Goal: Information Seeking & Learning: Learn about a topic

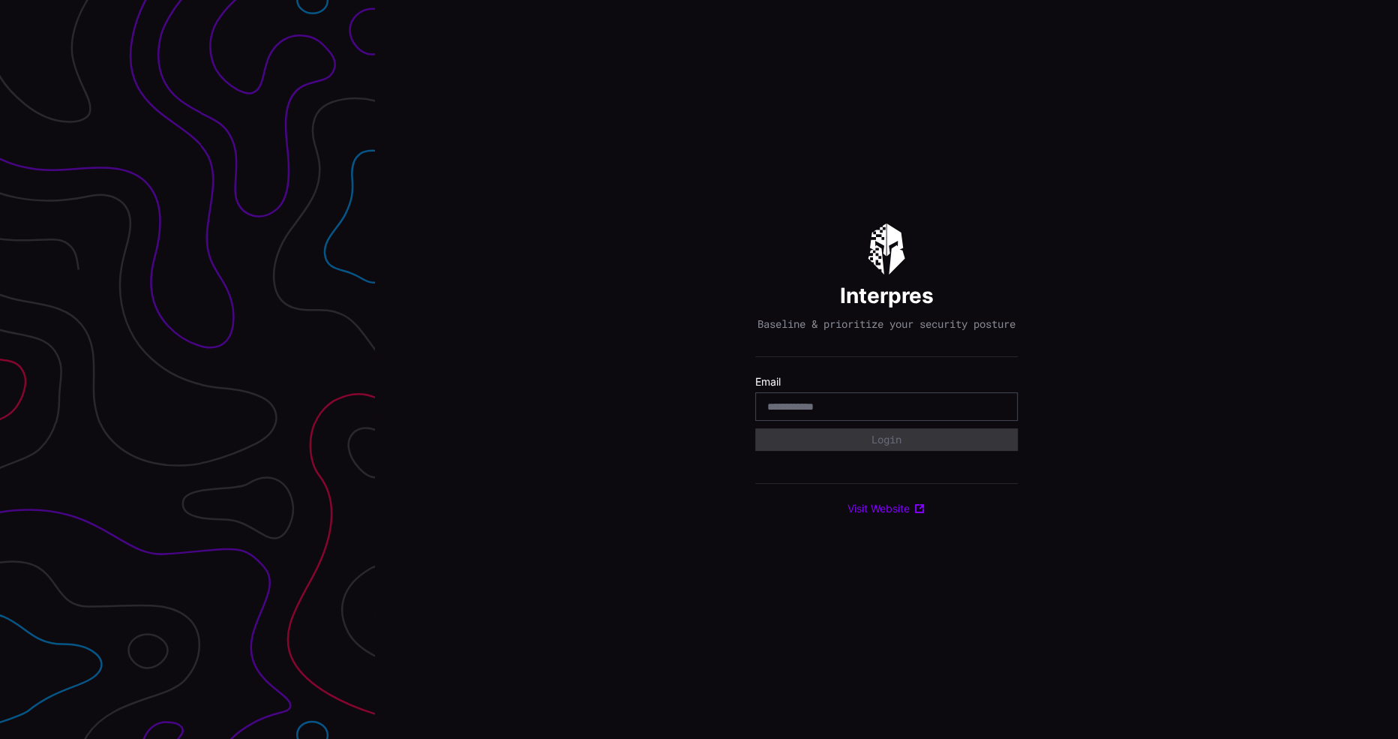
click at [878, 413] on input "email" at bounding box center [886, 406] width 238 height 13
type input "**********"
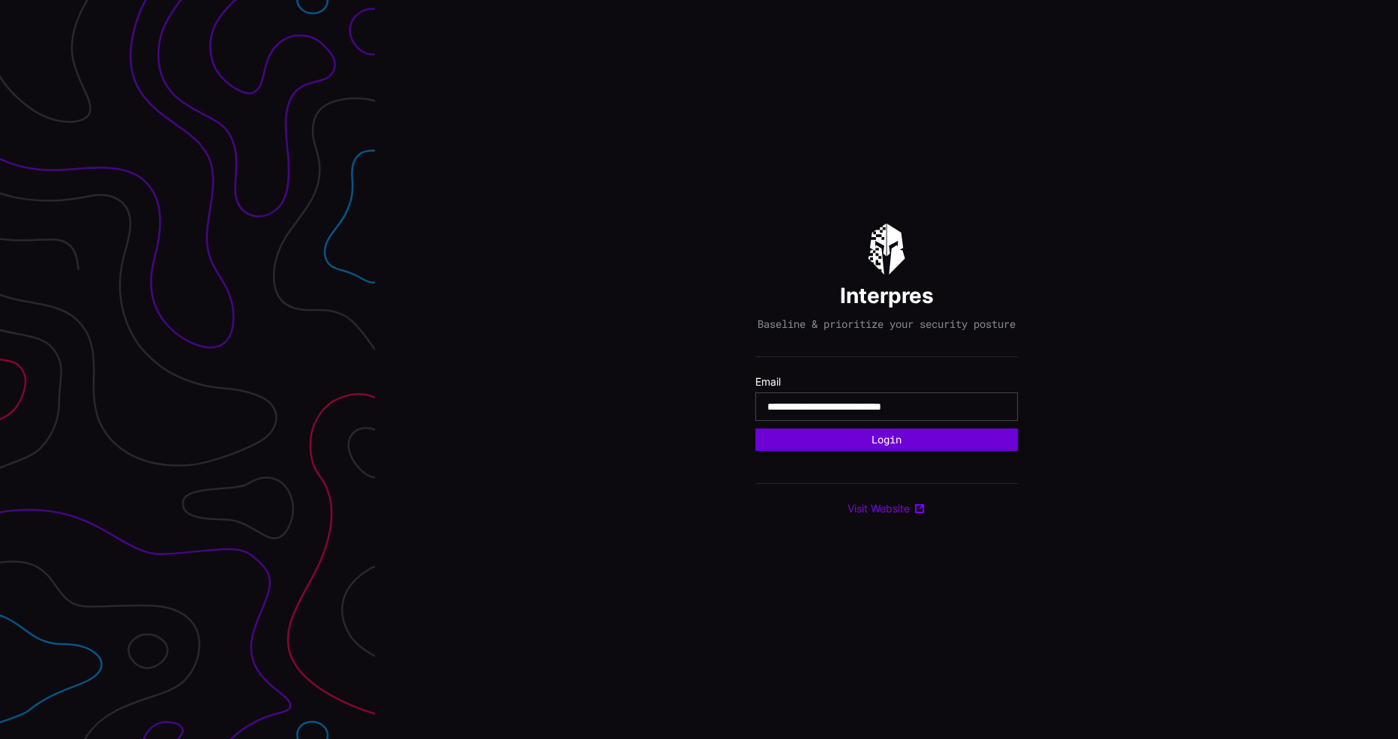
click at [882, 450] on button "Login" at bounding box center [886, 439] width 262 height 22
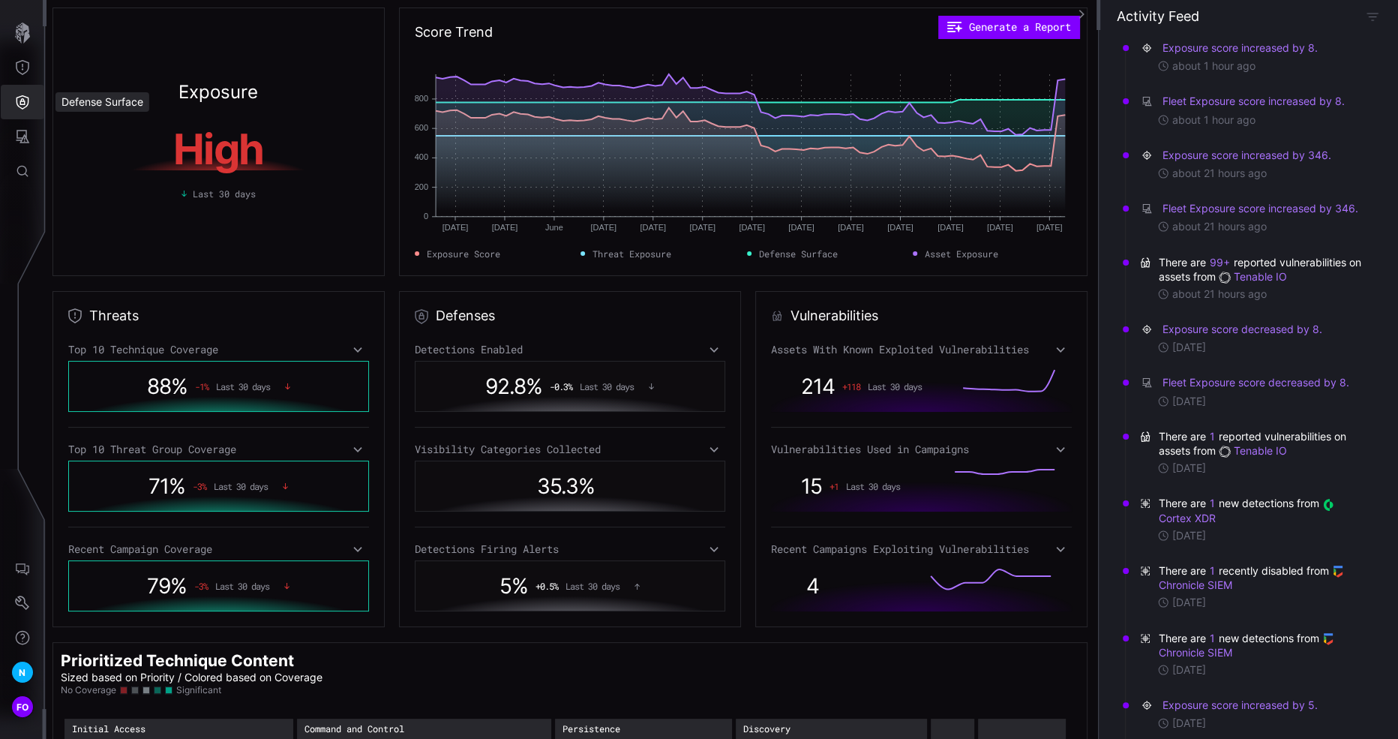
click at [23, 99] on icon "Defense Surface" at bounding box center [22, 102] width 13 height 14
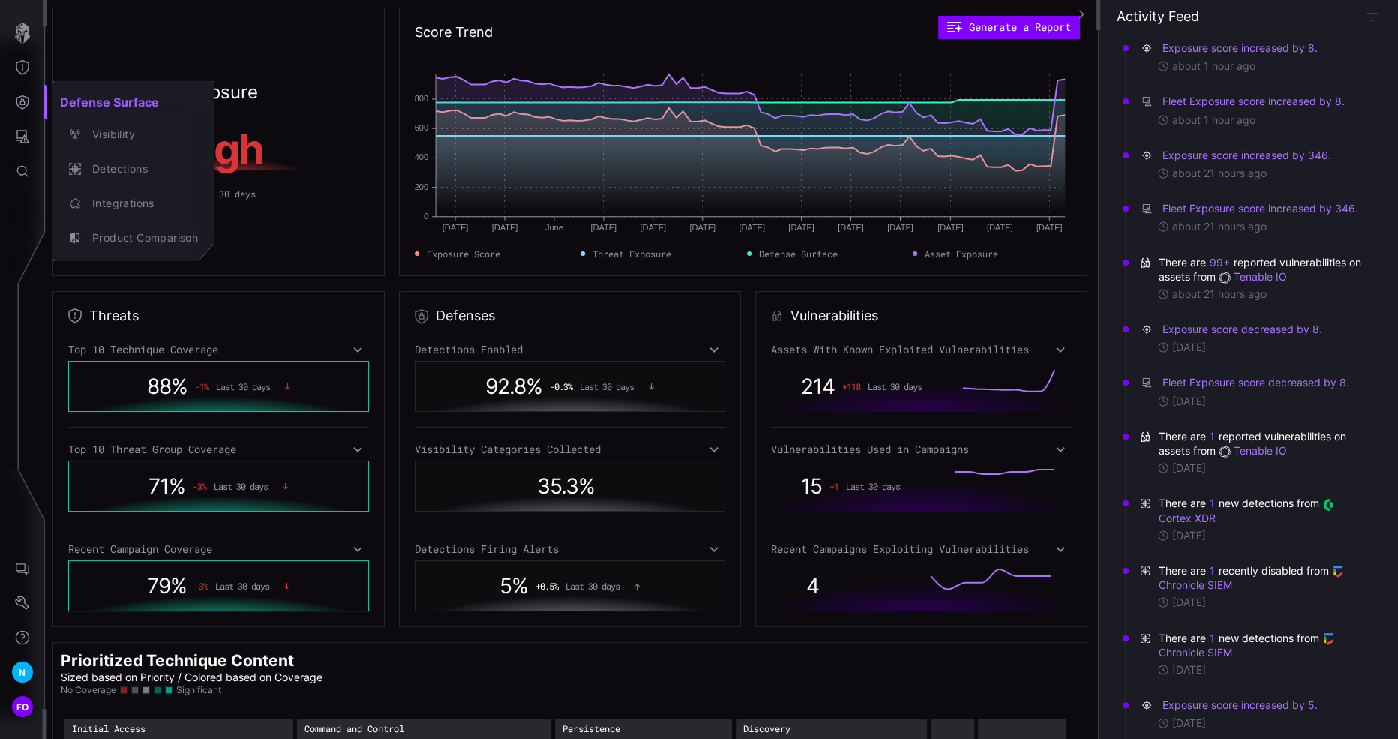
click at [27, 80] on div at bounding box center [699, 369] width 1398 height 739
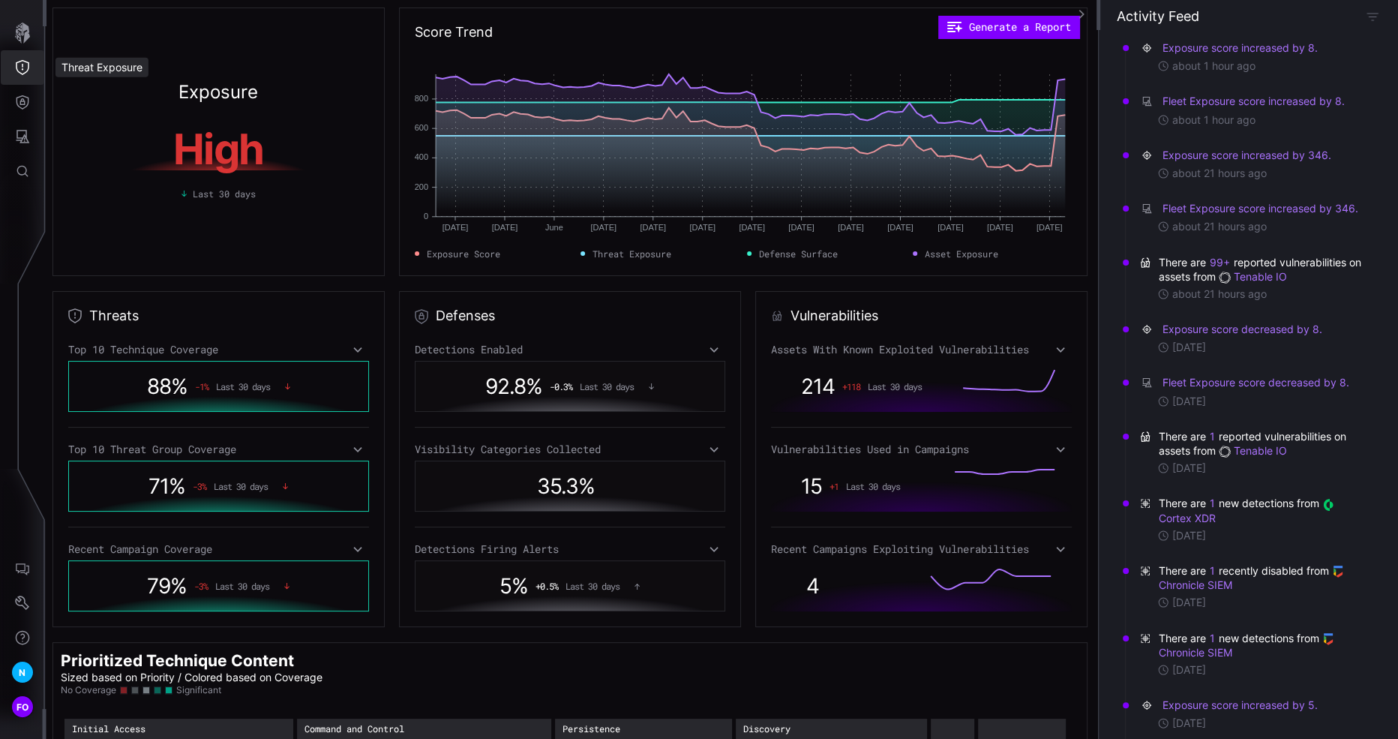
click at [23, 70] on icon "Threat Exposure" at bounding box center [22, 67] width 15 height 15
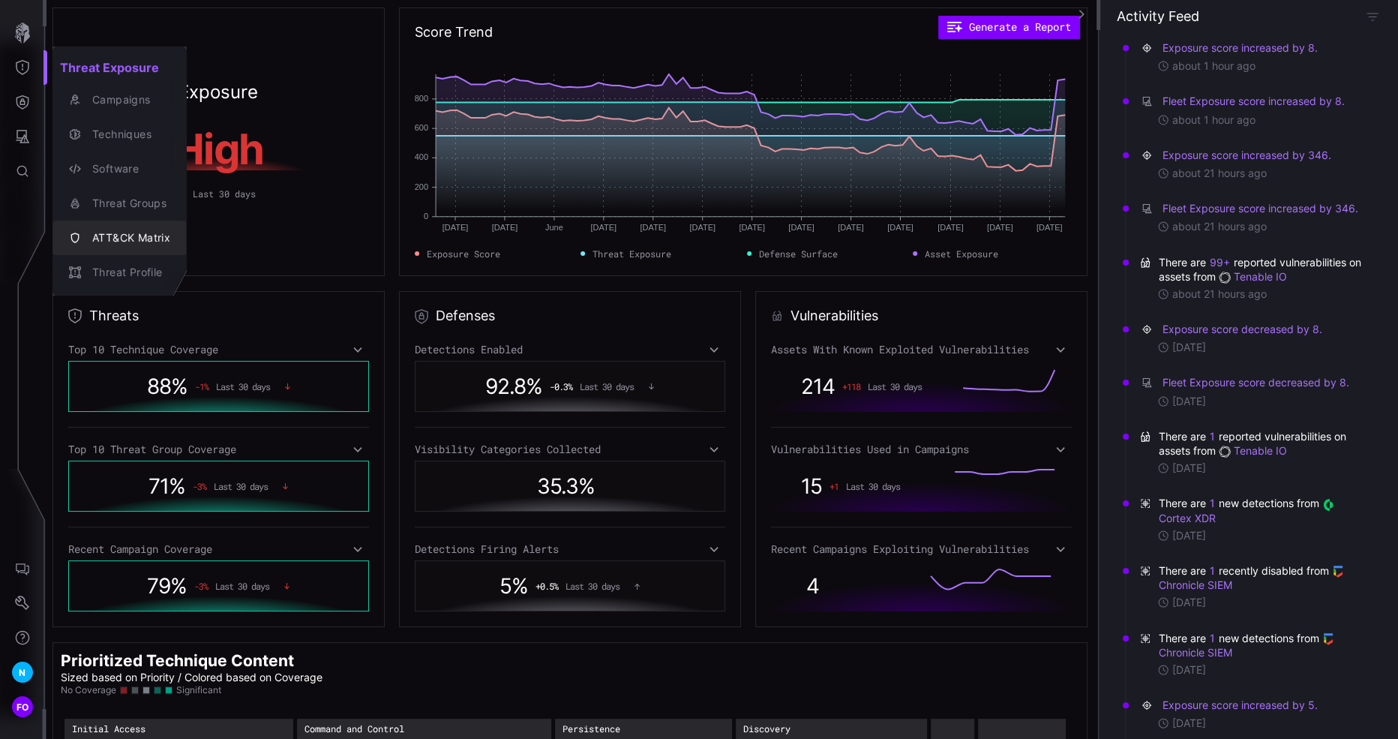
click at [132, 237] on div "ATT&CK Matrix" at bounding box center [127, 238] width 85 height 19
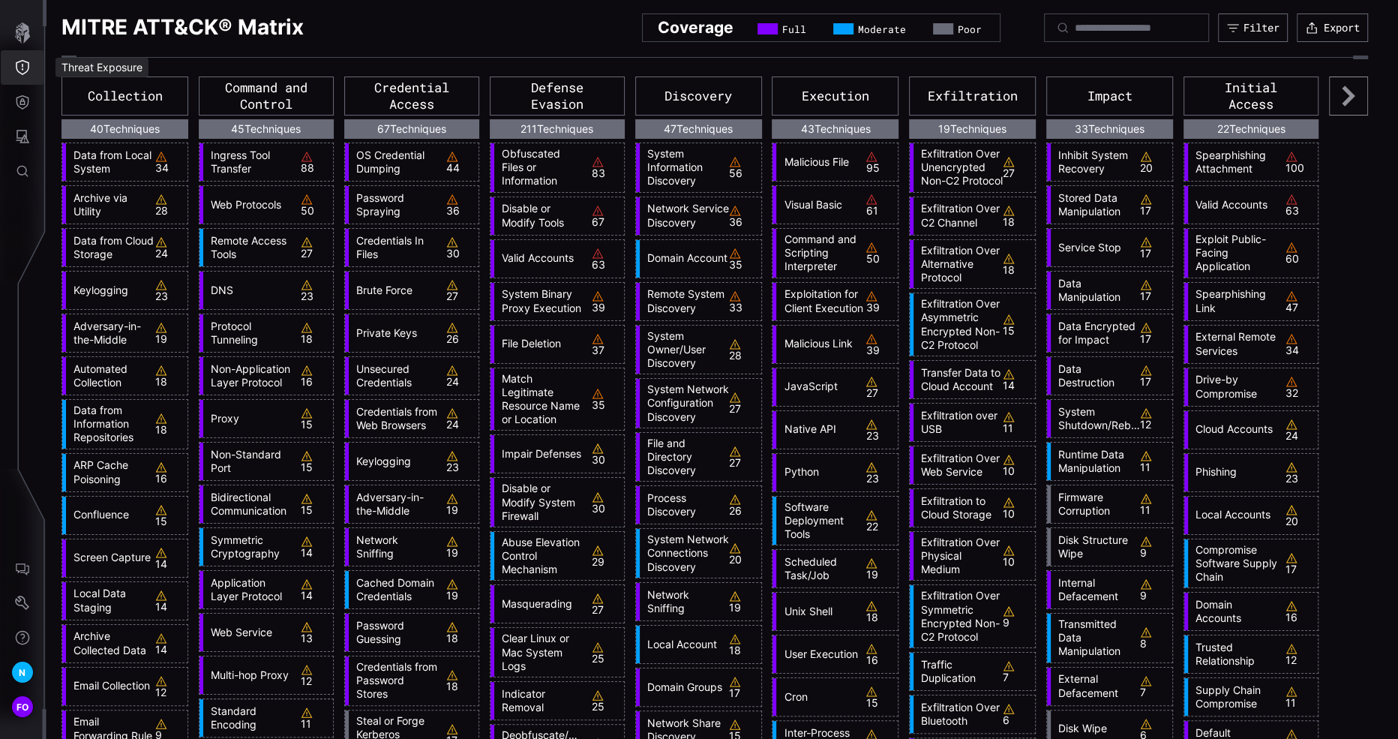
click at [22, 67] on icon "Threat Exposure" at bounding box center [22, 67] width 15 height 15
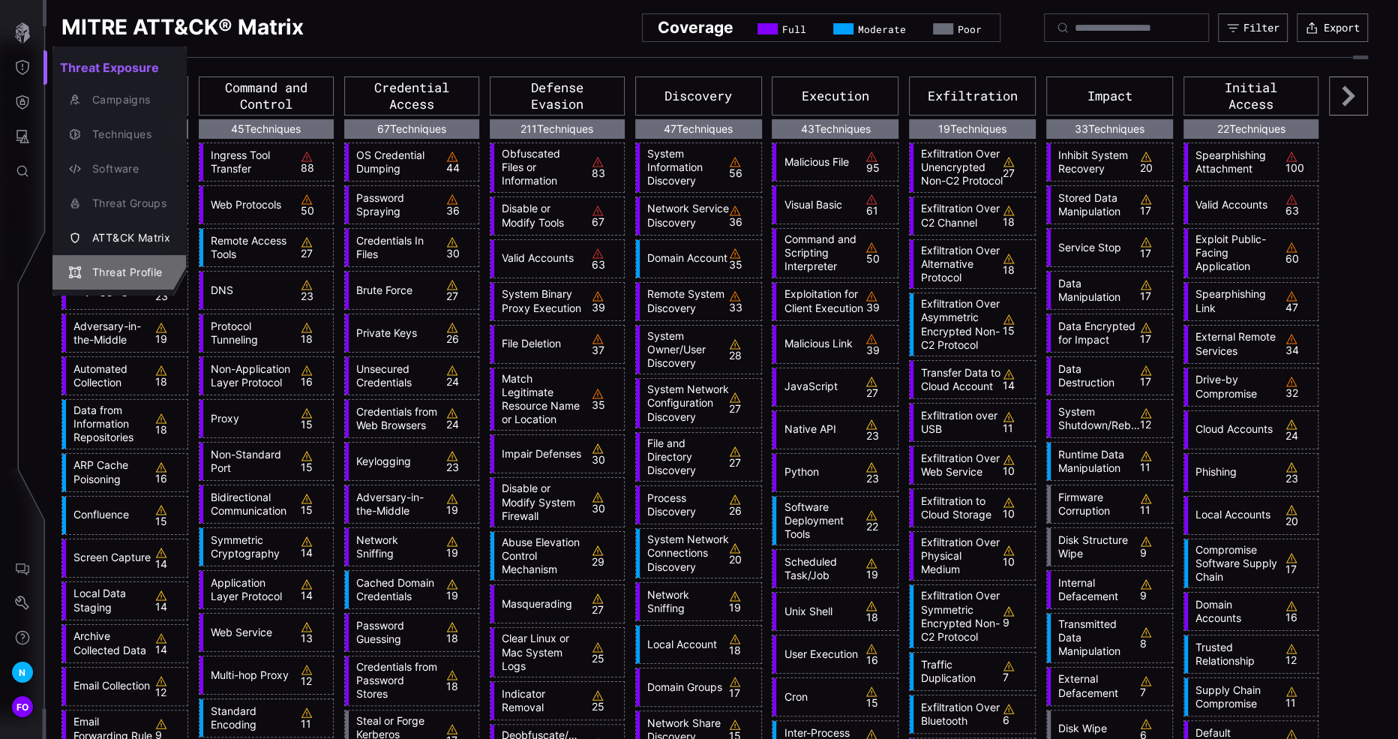
click at [121, 274] on div "Threat Profile" at bounding box center [127, 272] width 85 height 19
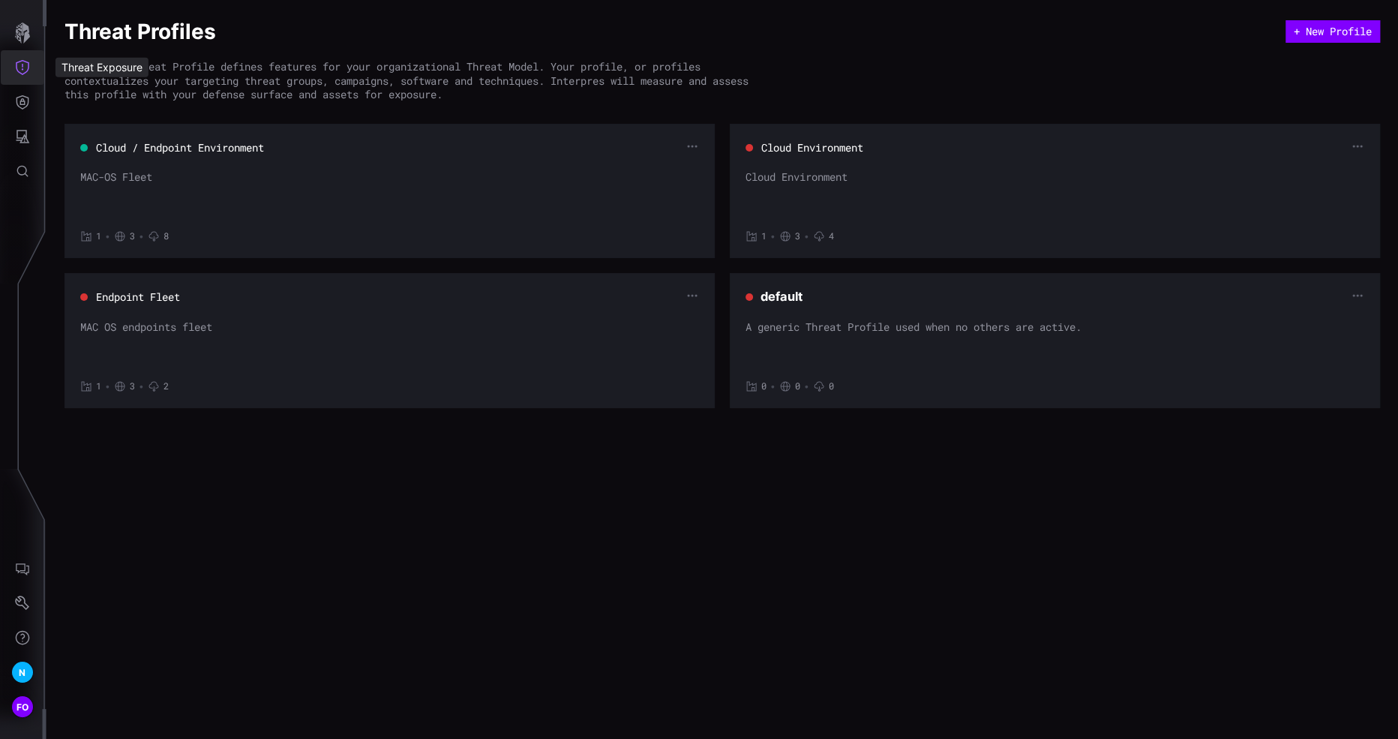
click at [28, 66] on icon "Threat Exposure" at bounding box center [22, 67] width 15 height 15
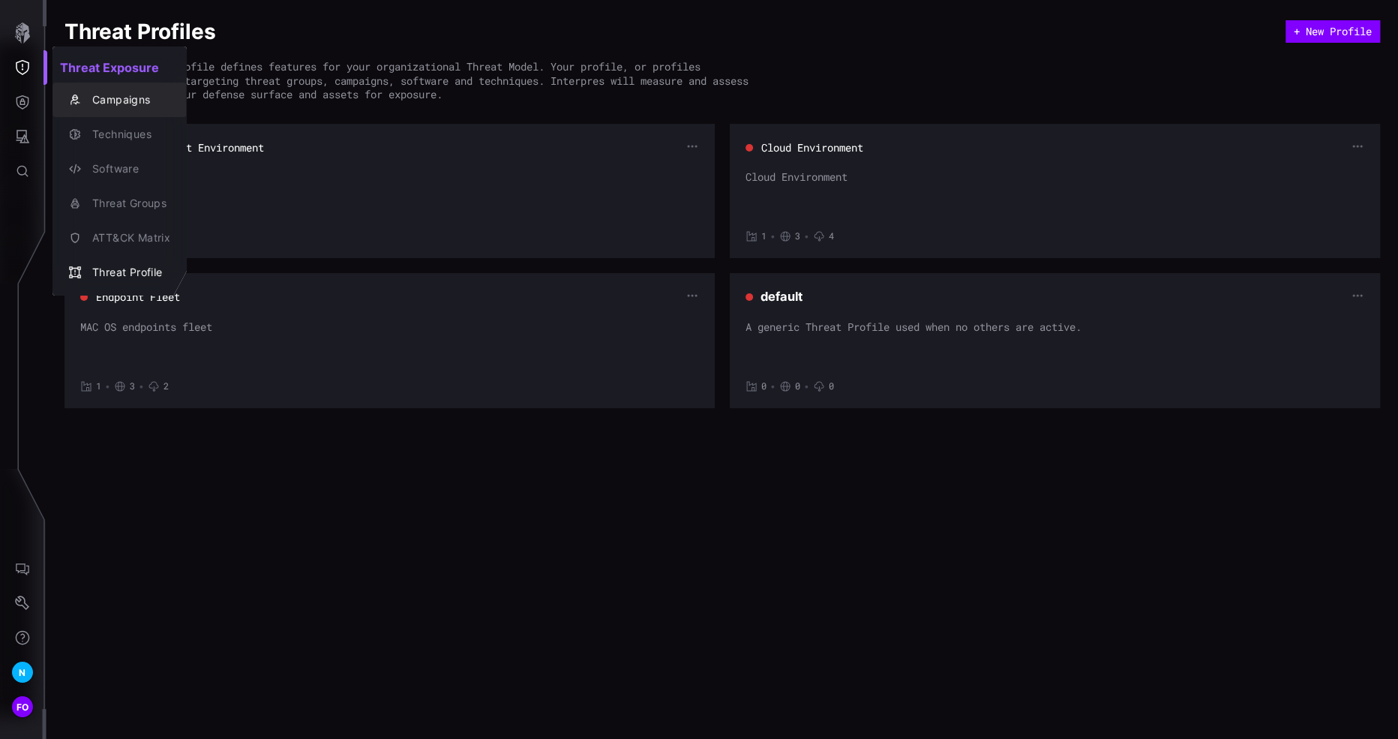
click at [146, 103] on div "Campaigns" at bounding box center [127, 100] width 85 height 19
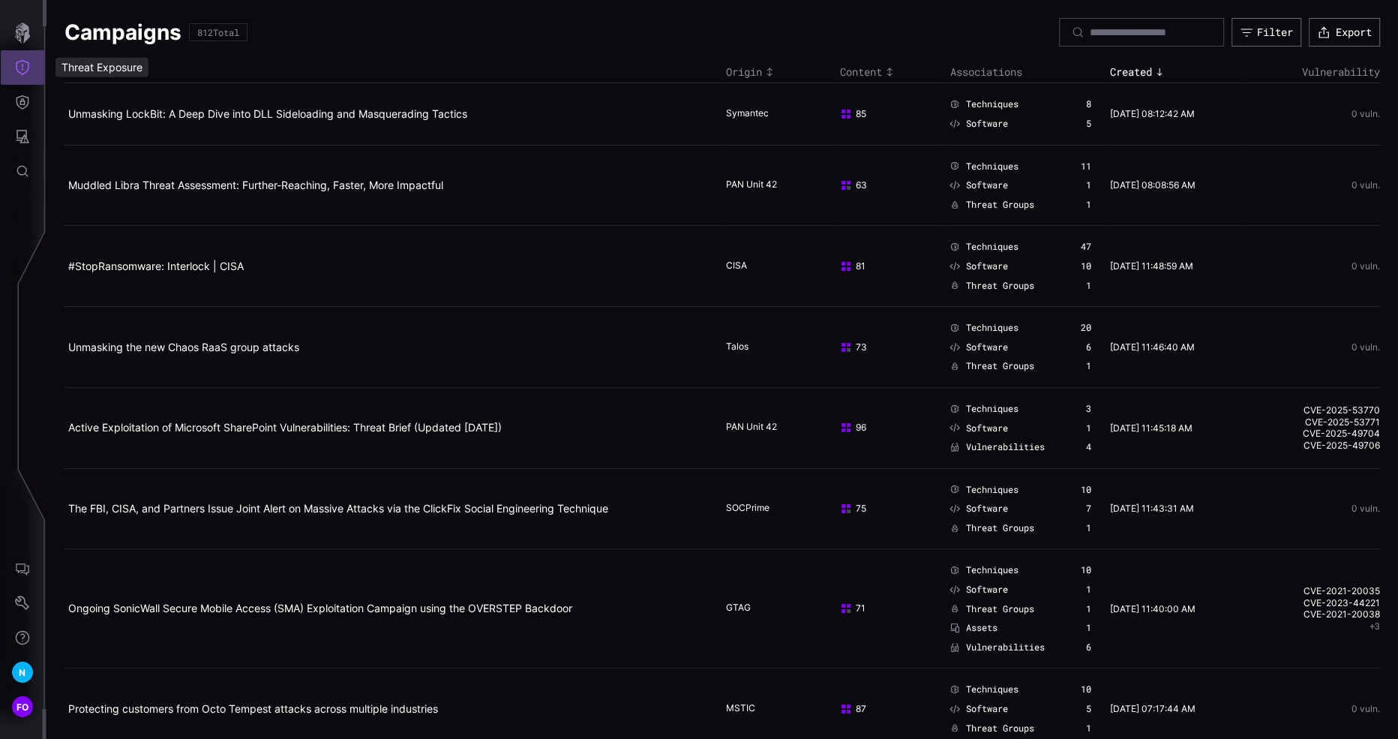
click at [27, 72] on icon "Threat Exposure" at bounding box center [22, 67] width 15 height 15
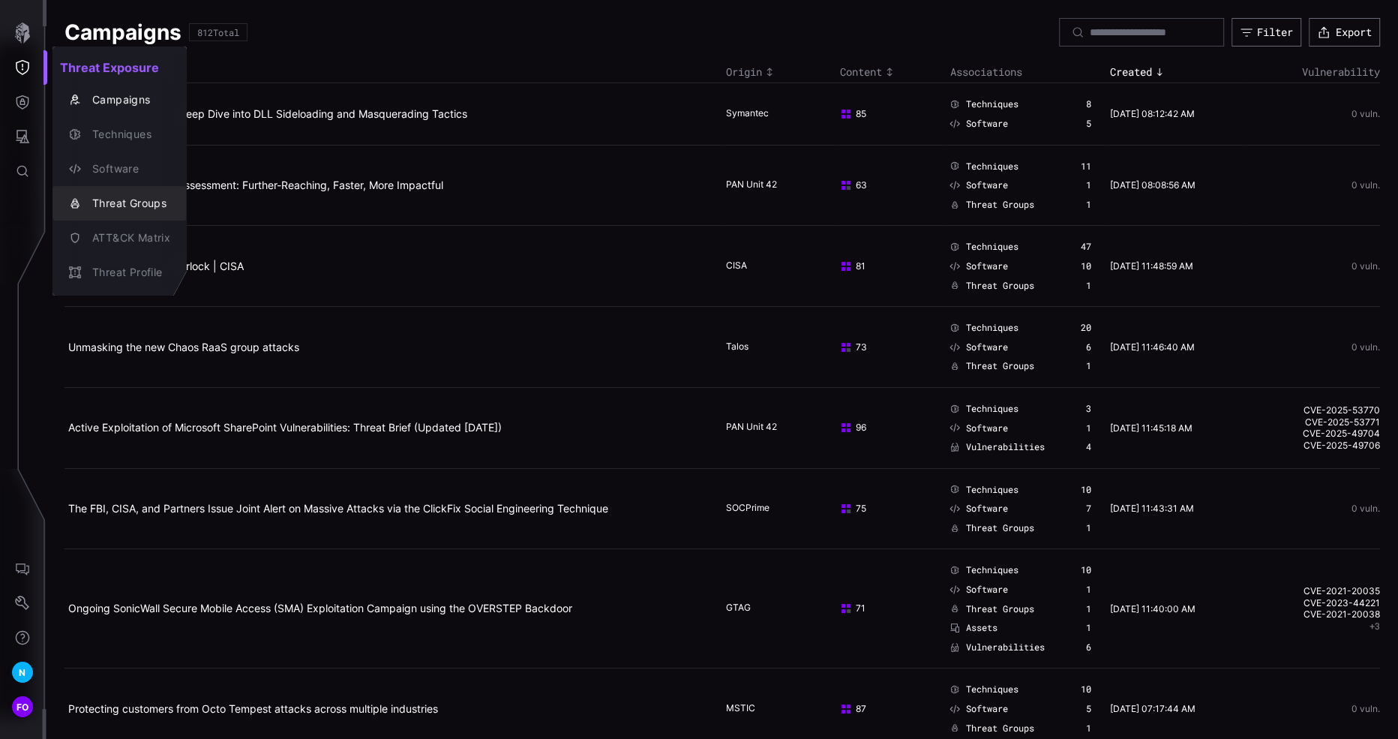
click at [129, 199] on div "Threat Groups" at bounding box center [127, 203] width 85 height 19
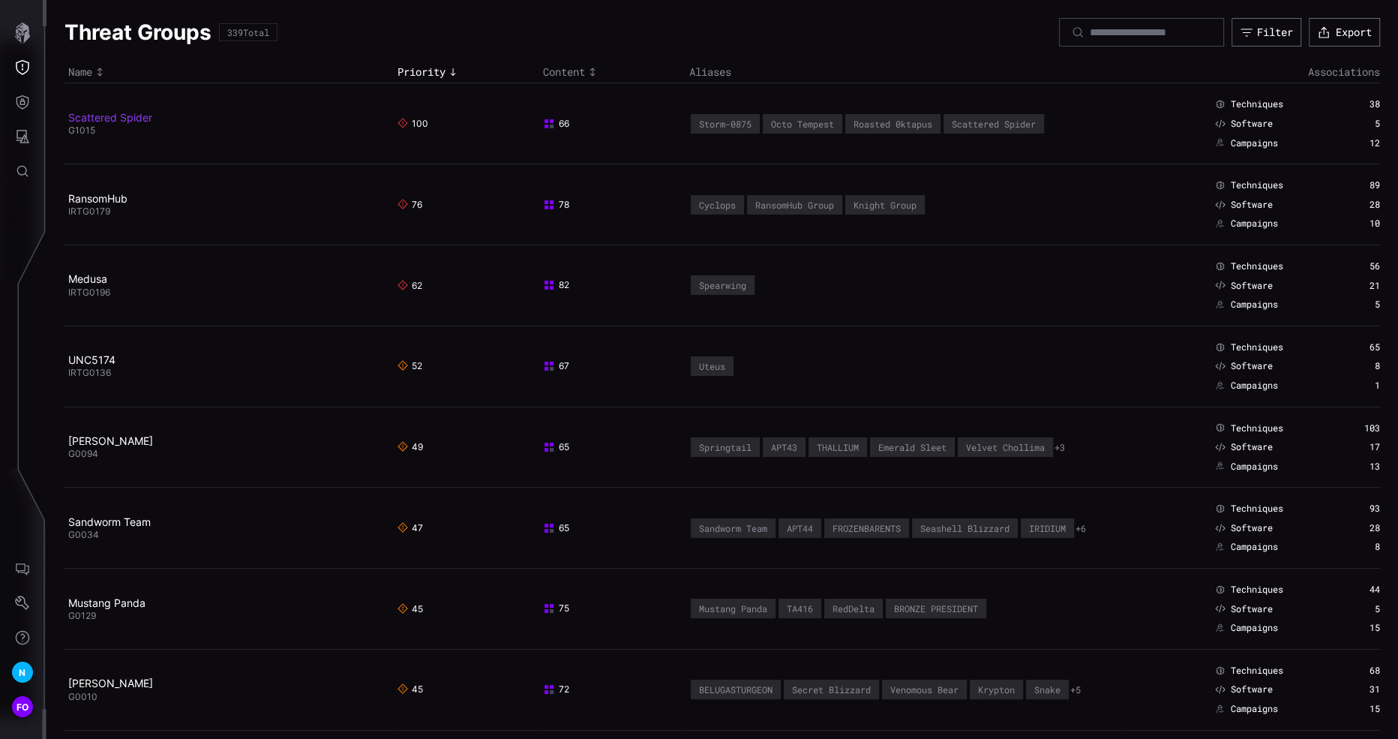
click at [118, 118] on link "Scattered Spider" at bounding box center [110, 117] width 84 height 13
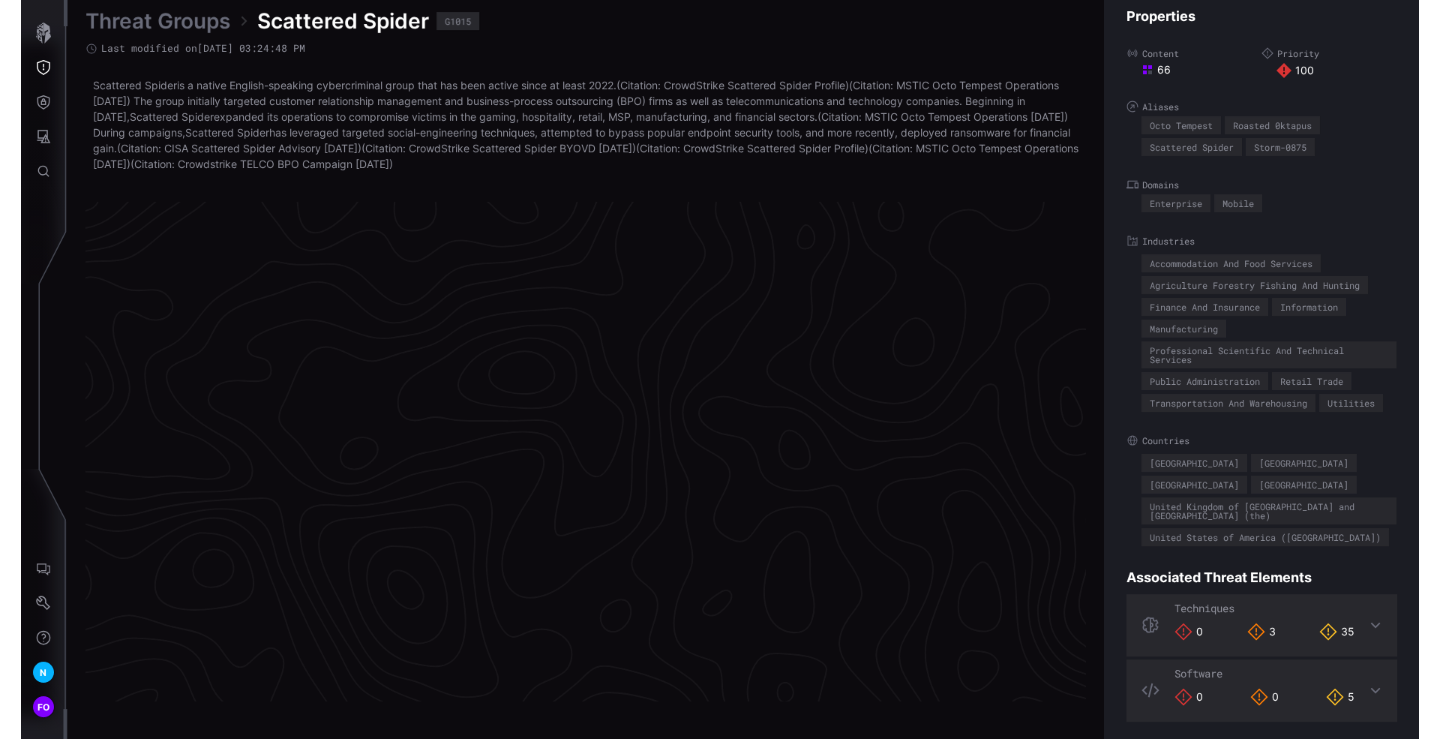
scroll to position [3131, 631]
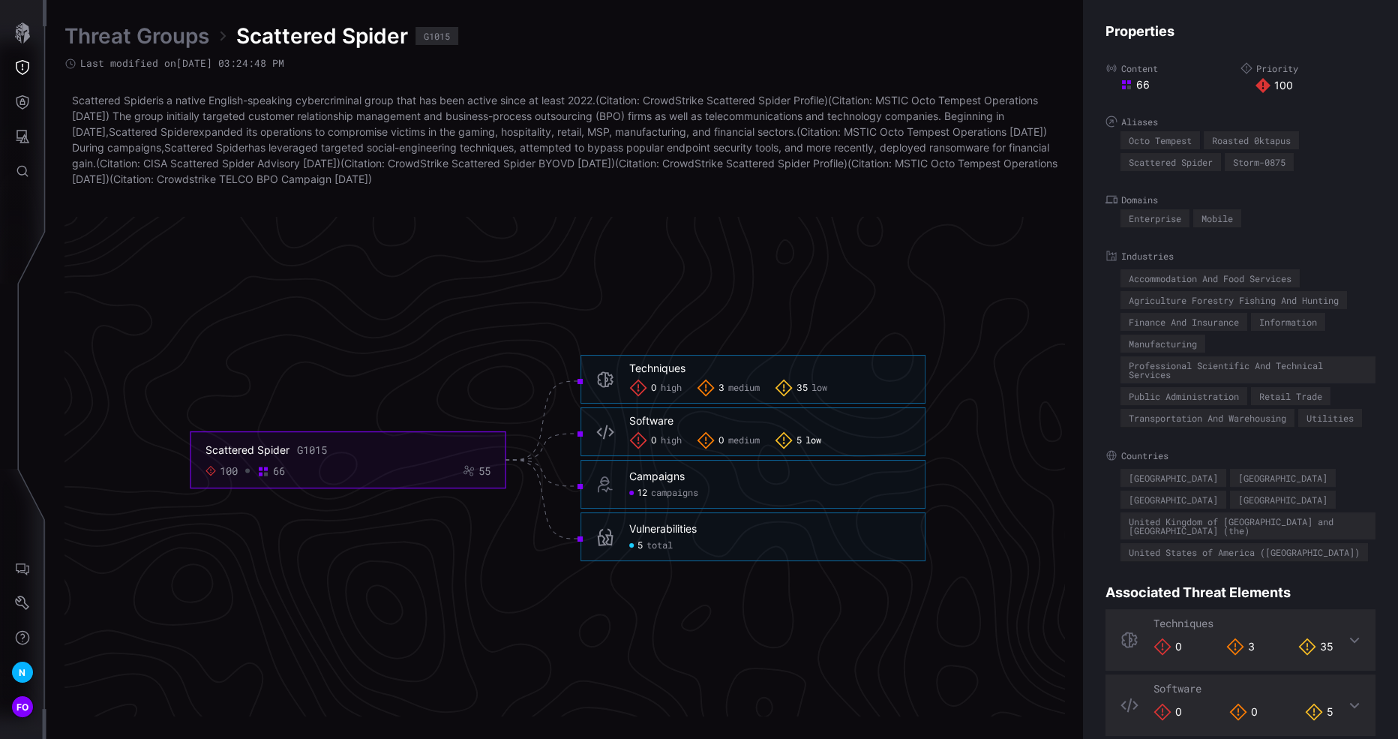
click at [810, 442] on span "low" at bounding box center [813, 441] width 16 height 12
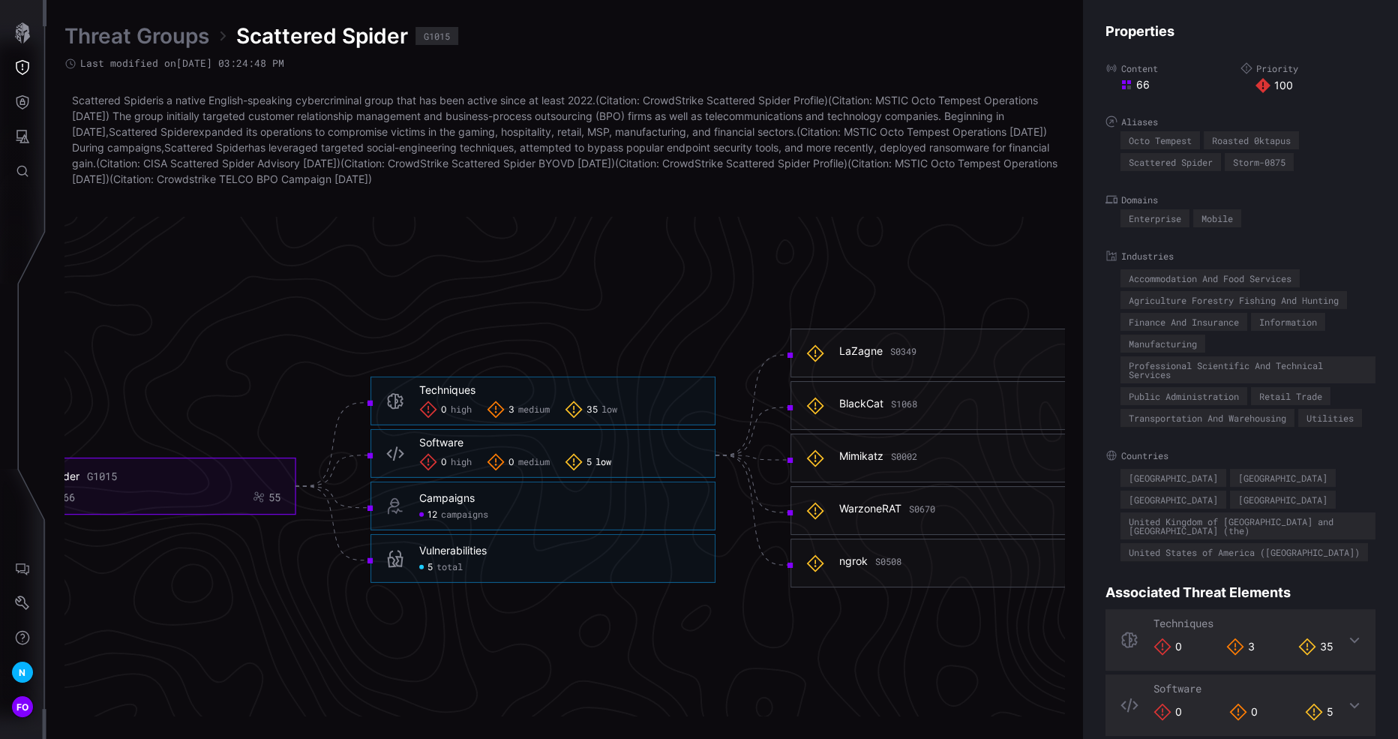
click at [508, 412] on span "3" at bounding box center [511, 409] width 6 height 12
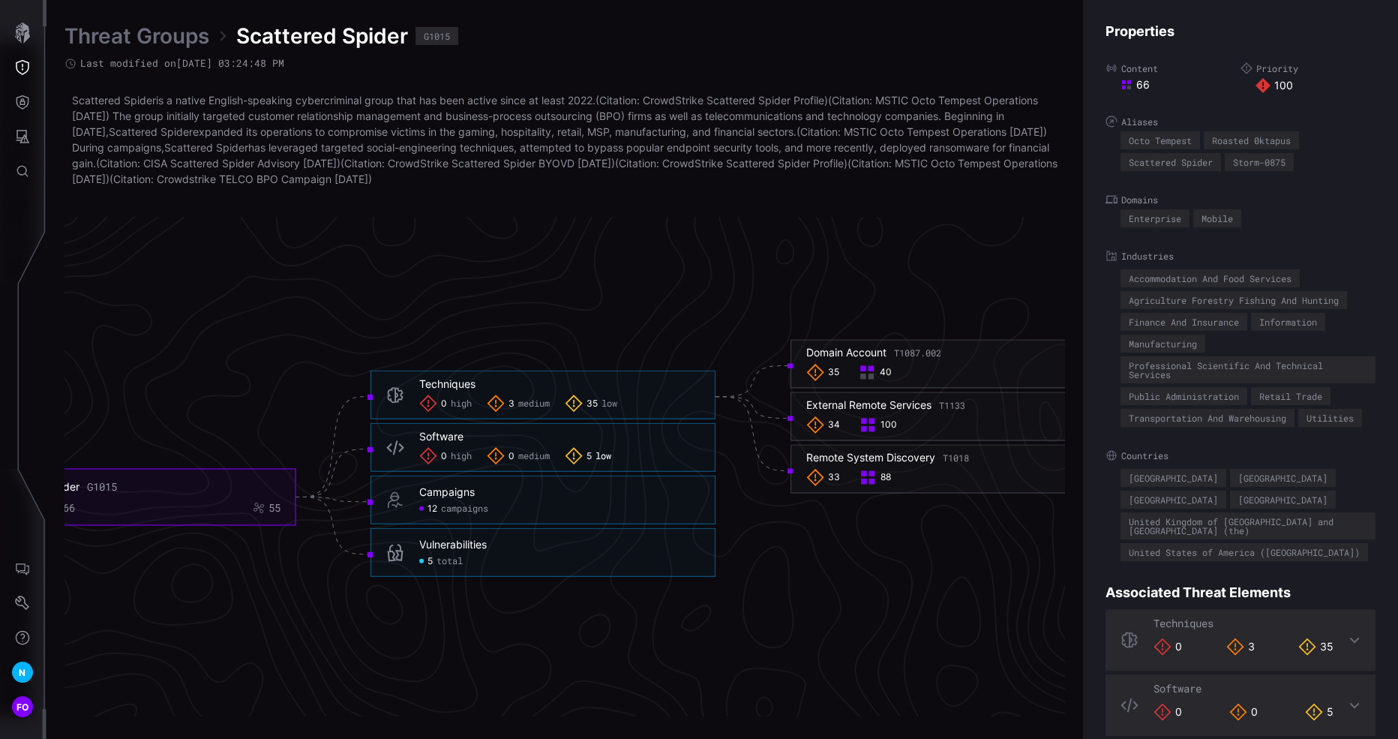
click at [442, 560] on span "total" at bounding box center [449, 561] width 26 height 12
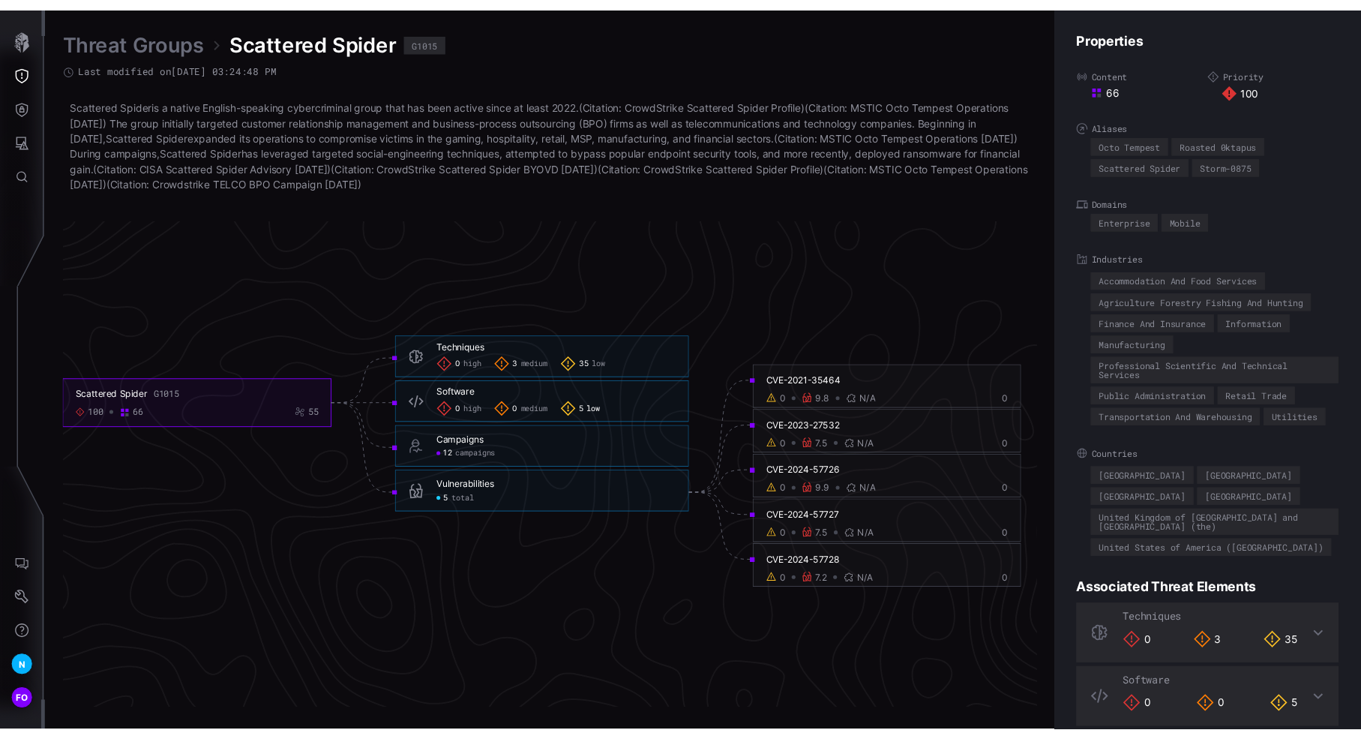
scroll to position [3131, 649]
